Goal: Navigation & Orientation: Find specific page/section

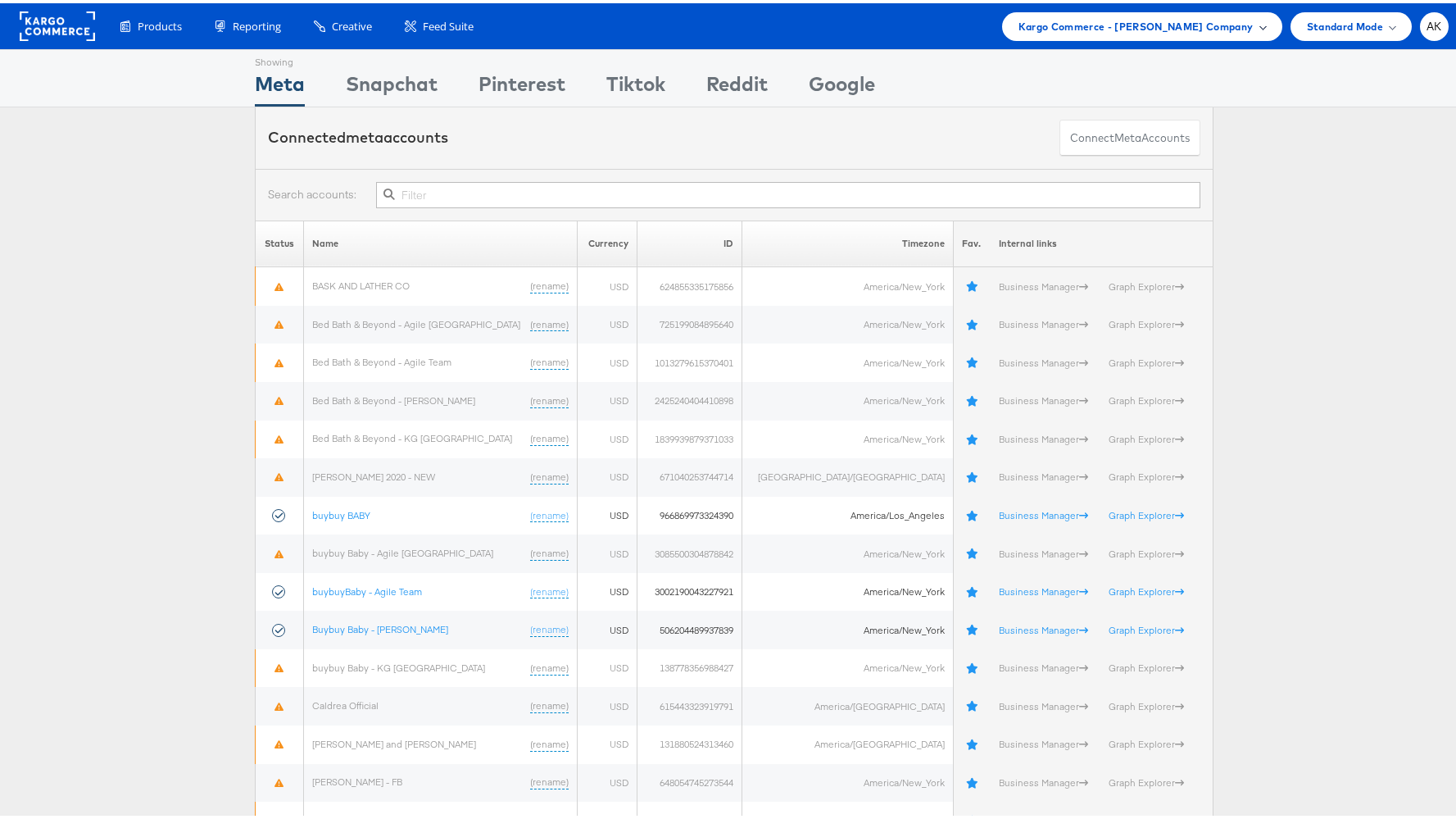
click at [1201, 17] on span "Kargo Commerce - [PERSON_NAME] Company" at bounding box center [1136, 23] width 236 height 17
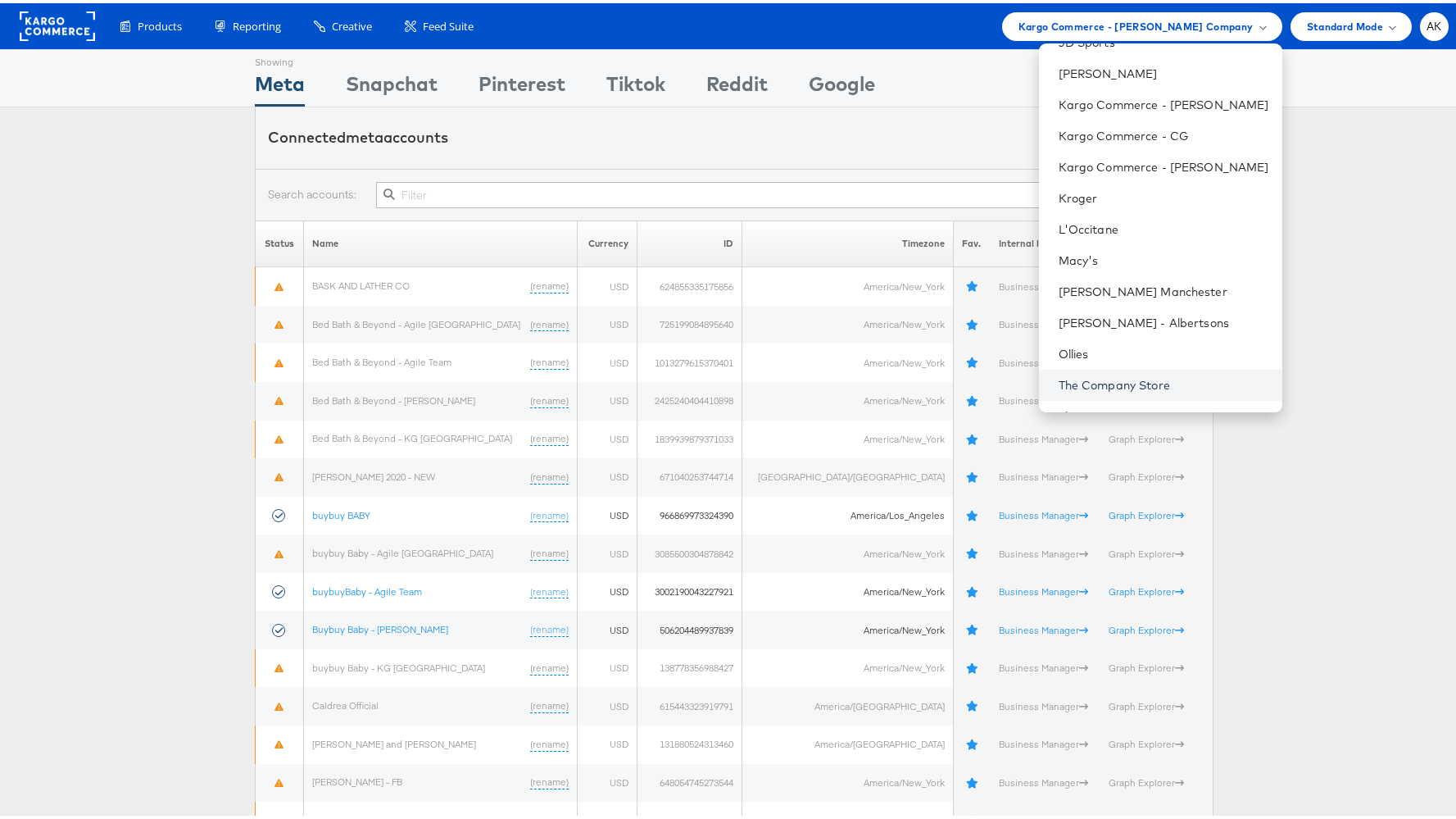
scroll to position [360, 0]
click at [1156, 169] on link "Kargo Commerce - [PERSON_NAME]" at bounding box center [1163, 167] width 211 height 17
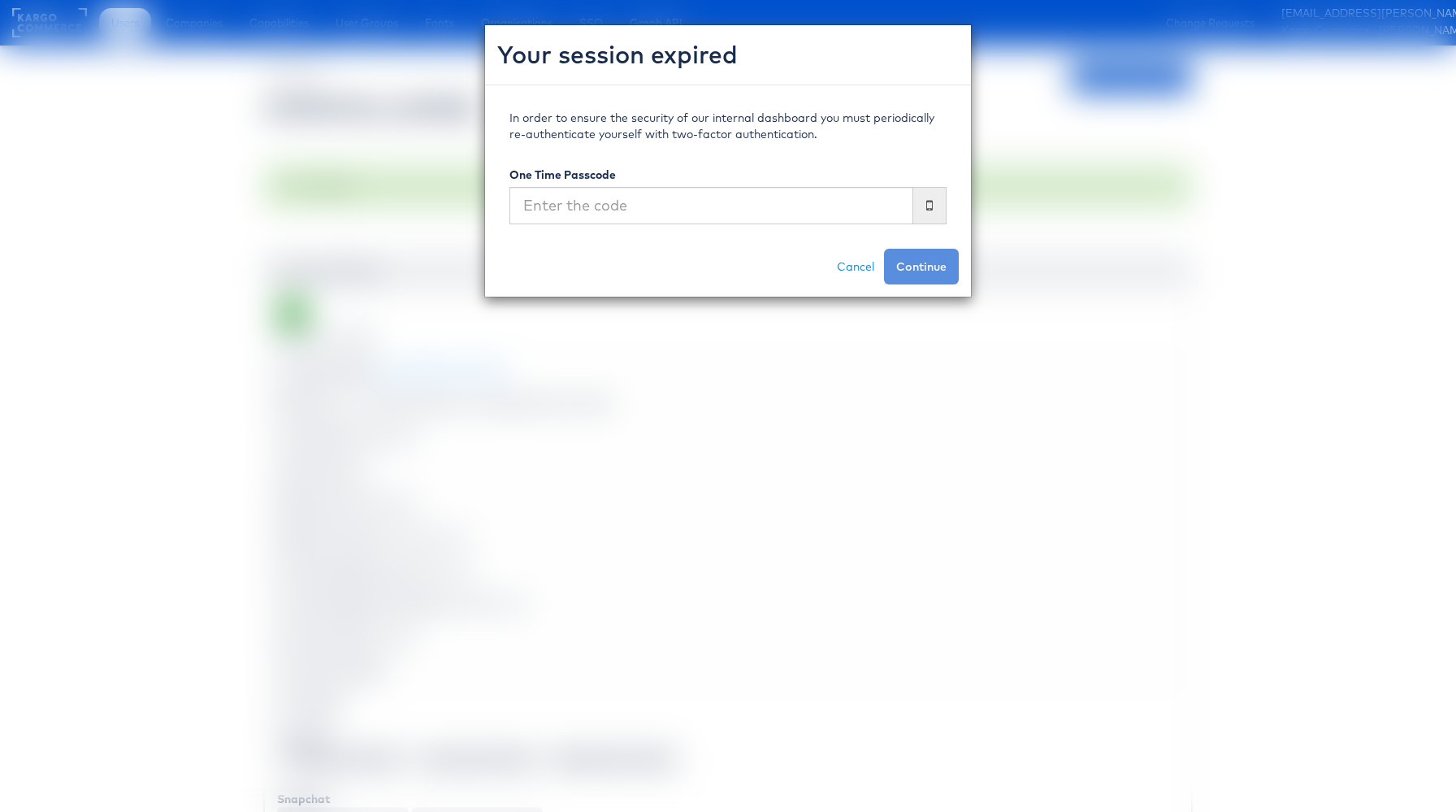
scroll to position [4150, 0]
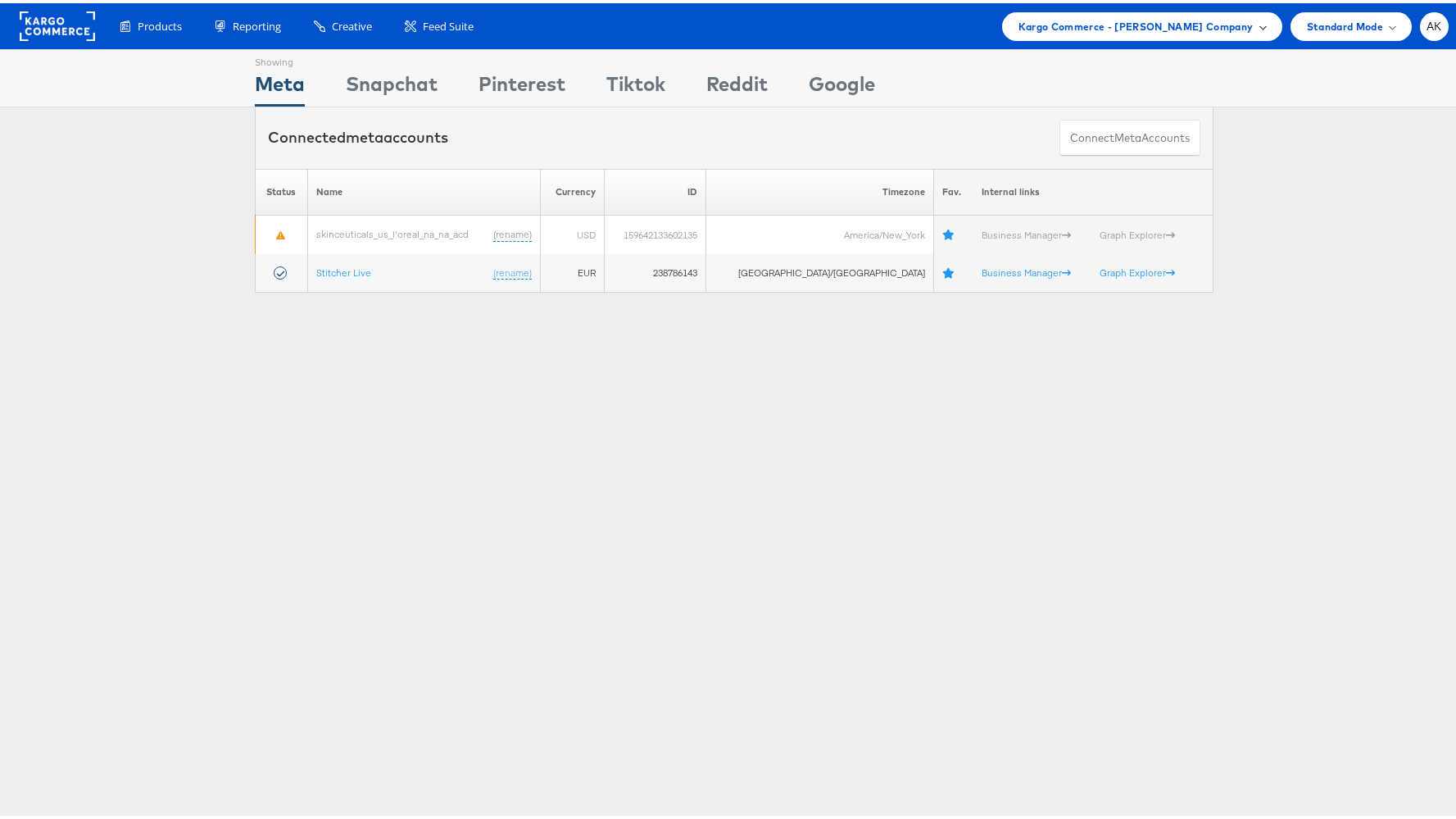
click at [1230, 26] on span "Kargo Commerce - Michelle Munera Company" at bounding box center [1136, 23] width 236 height 17
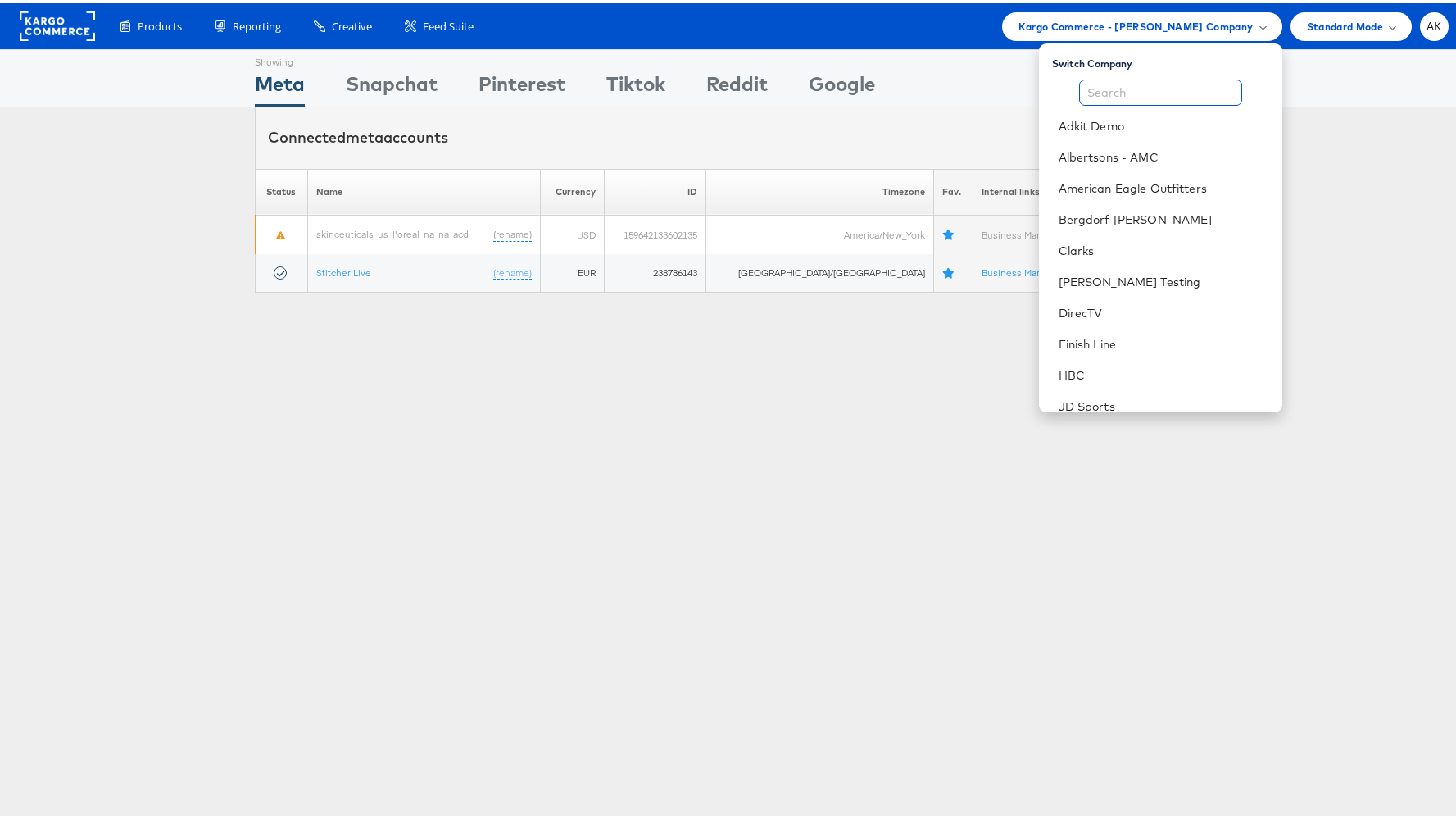
click at [1171, 88] on input "text" at bounding box center [1160, 89] width 163 height 26
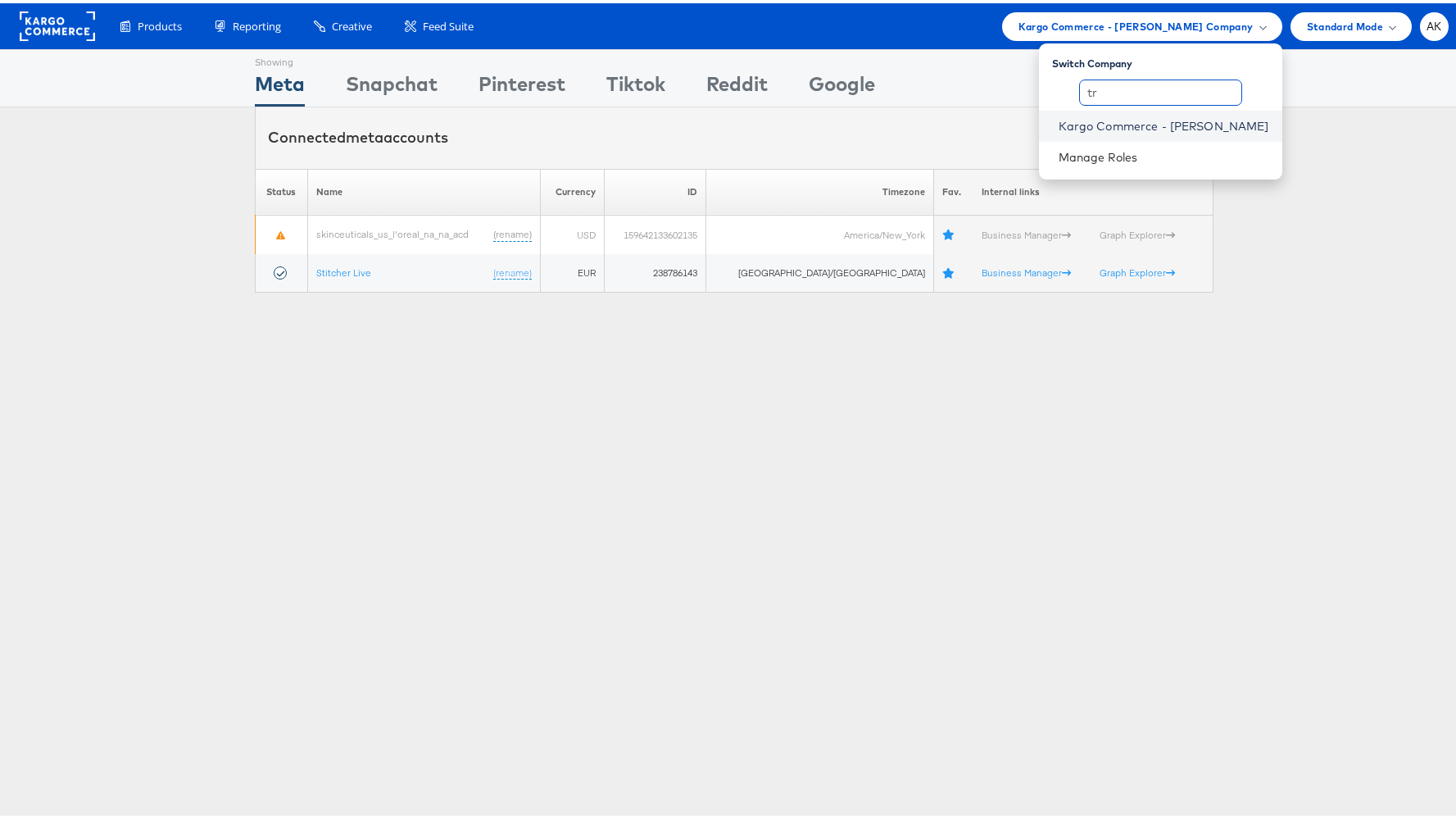
type input "tr"
click at [1168, 123] on link "Kargo Commerce - Trey Sells" at bounding box center [1163, 123] width 211 height 17
